Goal: Check status

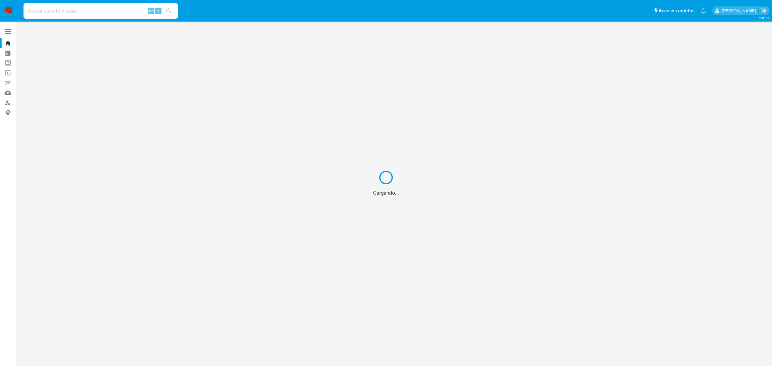
click at [91, 12] on div "Cargando..." at bounding box center [386, 183] width 772 height 366
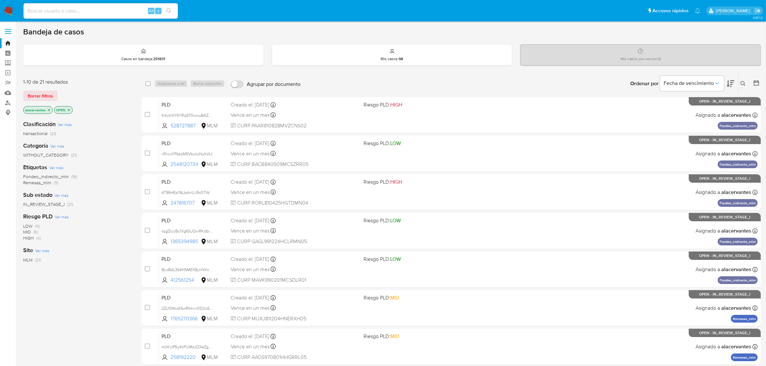
click at [91, 12] on input at bounding box center [100, 11] width 154 height 8
paste input "20844001"
type input "20844001"
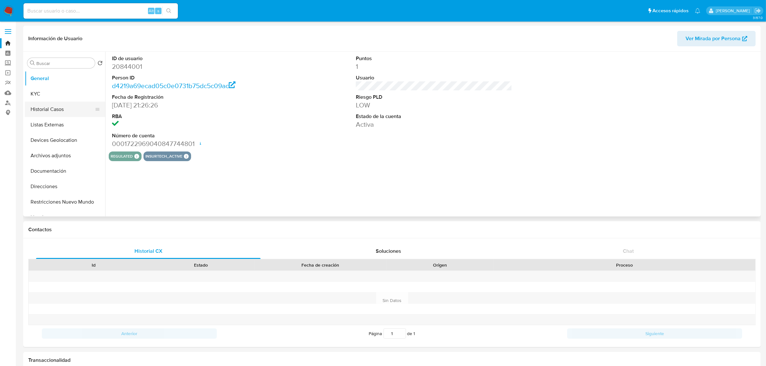
select select "10"
click at [46, 114] on button "Historial Casos" at bounding box center [62, 109] width 75 height 15
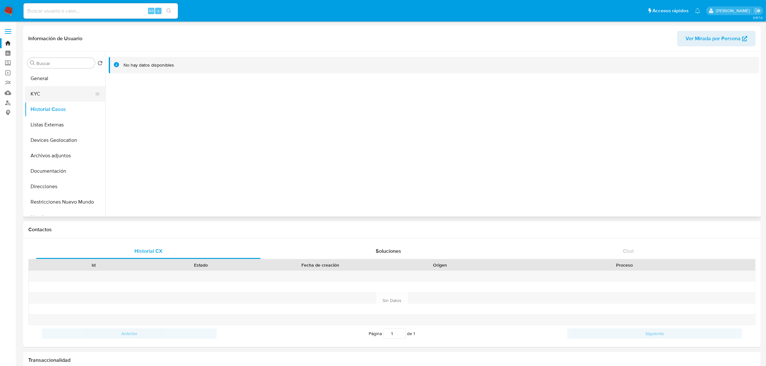
click at [48, 97] on button "KYC" at bounding box center [62, 93] width 75 height 15
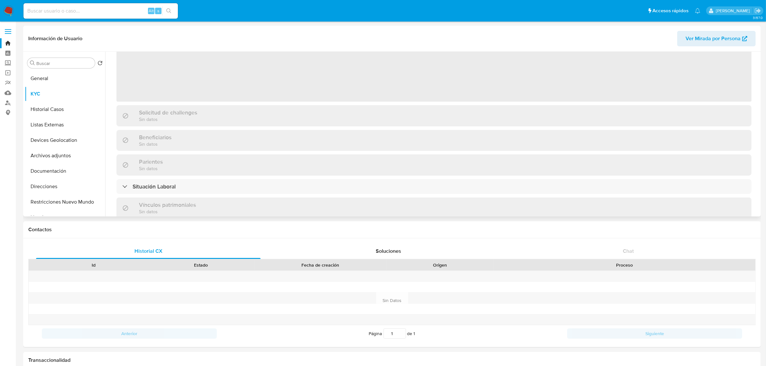
scroll to position [272, 0]
